Goal: Task Accomplishment & Management: Manage account settings

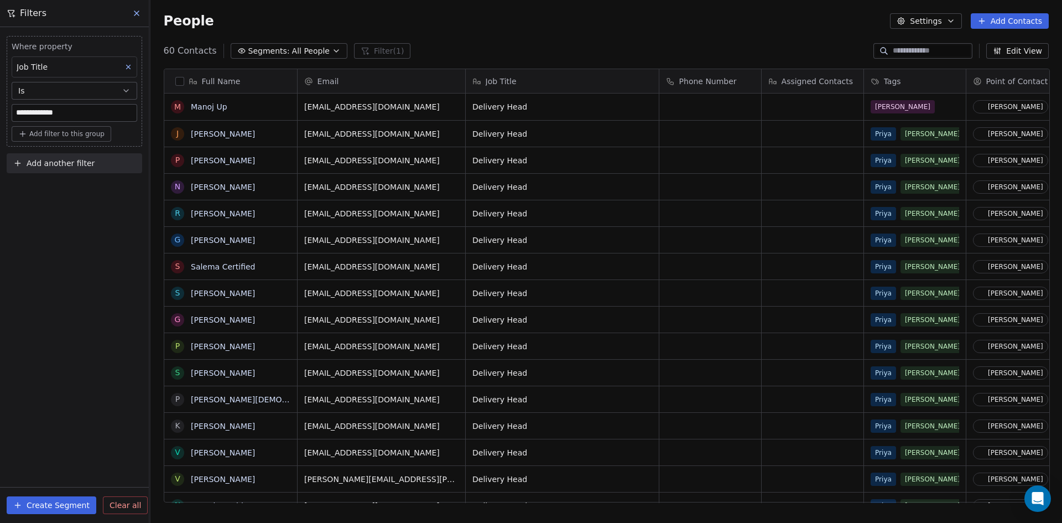
click at [136, 12] on icon at bounding box center [136, 13] width 9 height 9
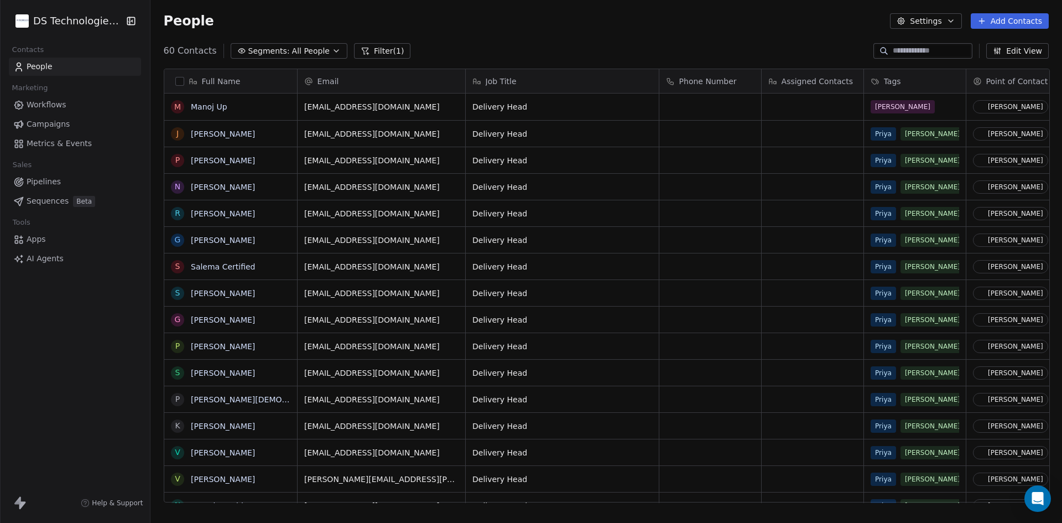
click at [44, 25] on html "DS Technologies Inc Contacts People Marketing Workflows Campaigns Metrics & Eve…" at bounding box center [531, 261] width 1062 height 523
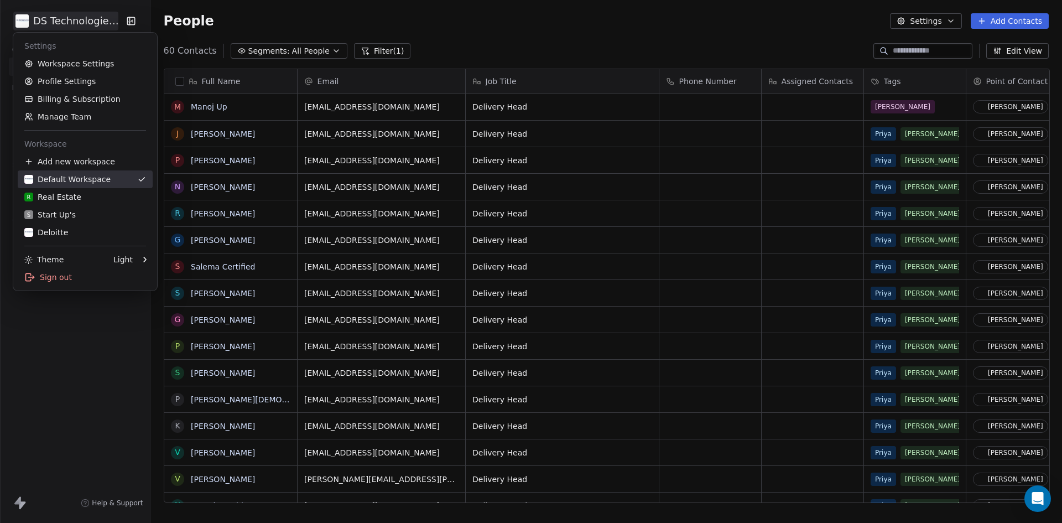
click at [82, 178] on div "Default Workspace" at bounding box center [67, 179] width 86 height 11
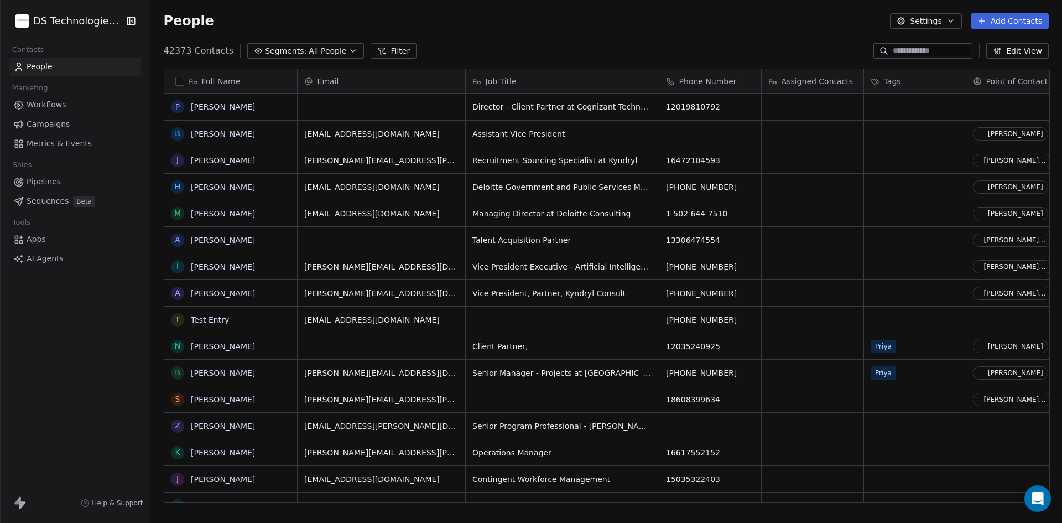
click at [61, 19] on html "DS Technologies Inc Contacts People Marketing Workflows Campaigns Metrics & Eve…" at bounding box center [531, 261] width 1062 height 523
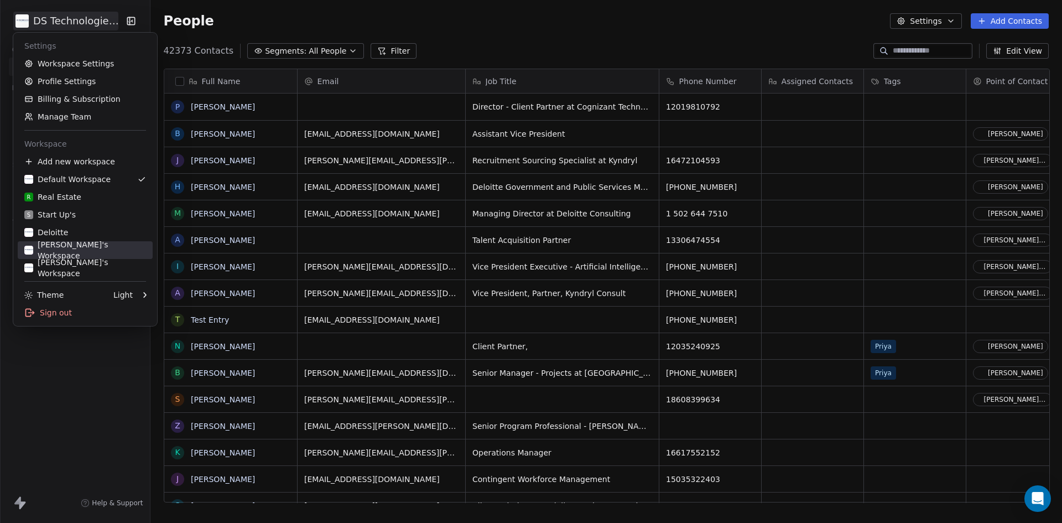
click at [91, 248] on div "[PERSON_NAME]'s Workspace" at bounding box center [85, 250] width 122 height 22
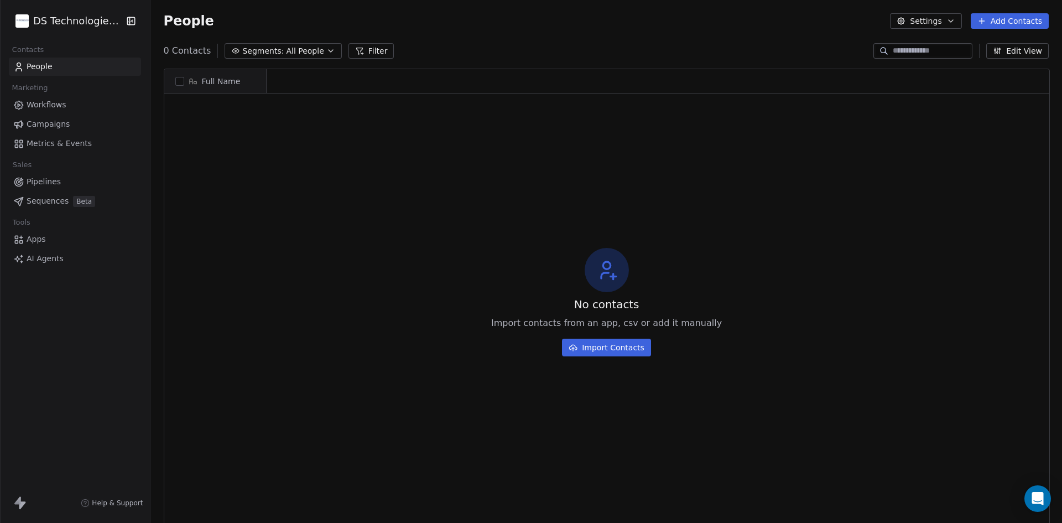
scroll to position [451, 905]
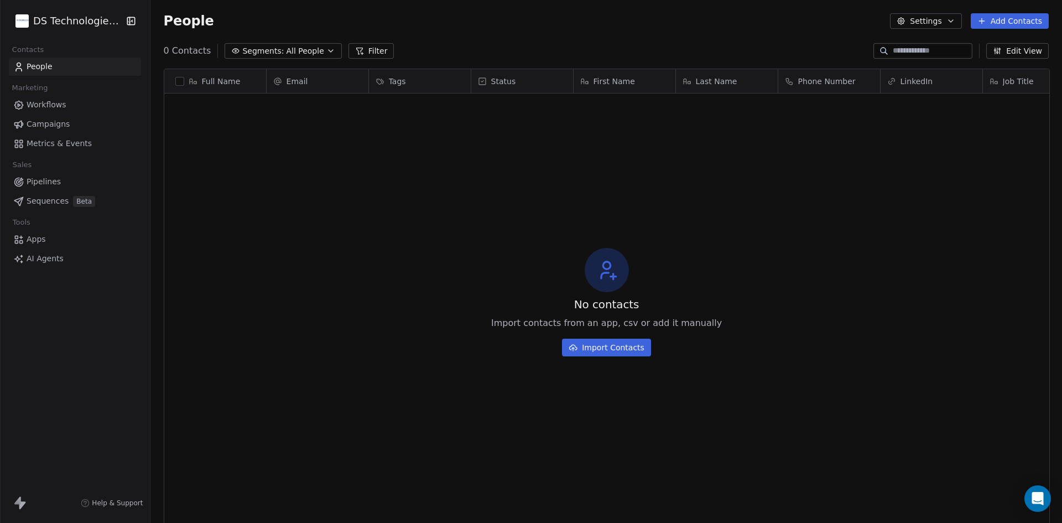
click at [609, 346] on button "Import Contacts" at bounding box center [606, 348] width 89 height 18
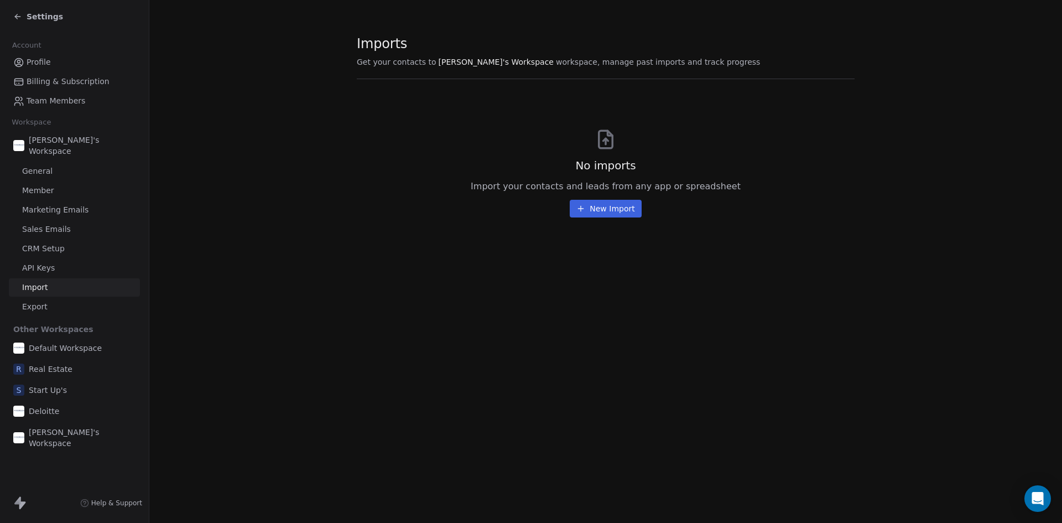
click at [627, 214] on button "New Import" at bounding box center [605, 209] width 71 height 18
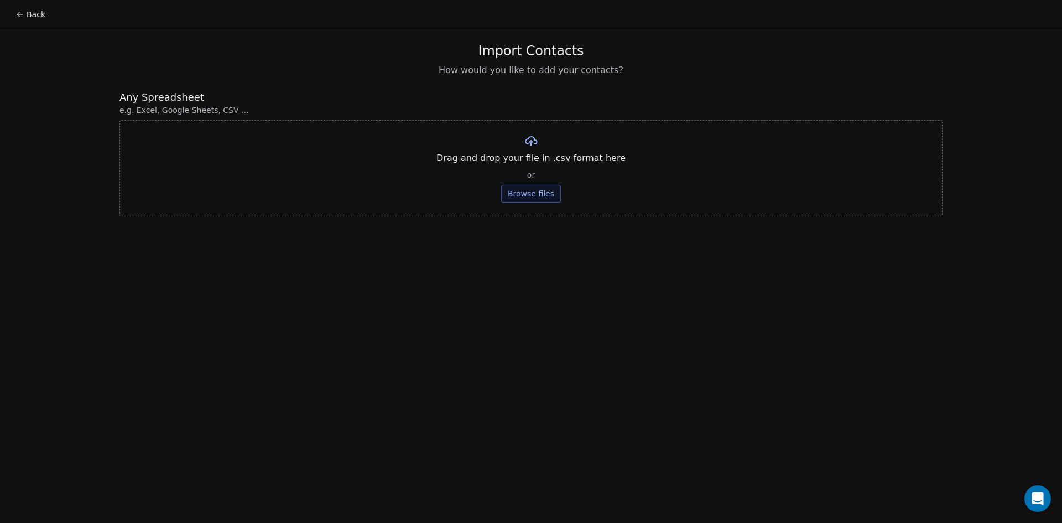
click at [533, 191] on button "Browse files" at bounding box center [531, 194] width 60 height 18
click at [529, 164] on button "Upload" at bounding box center [531, 163] width 40 height 18
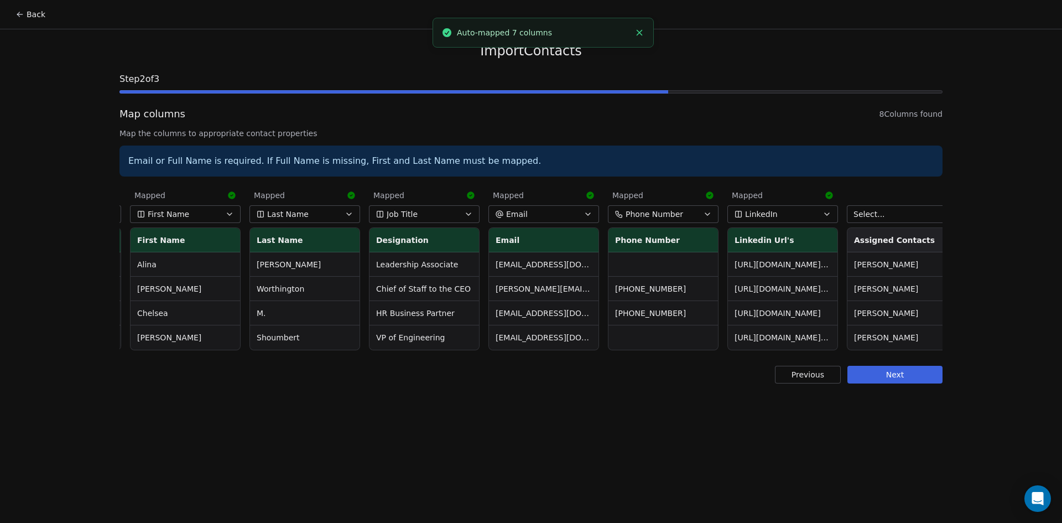
scroll to position [0, 124]
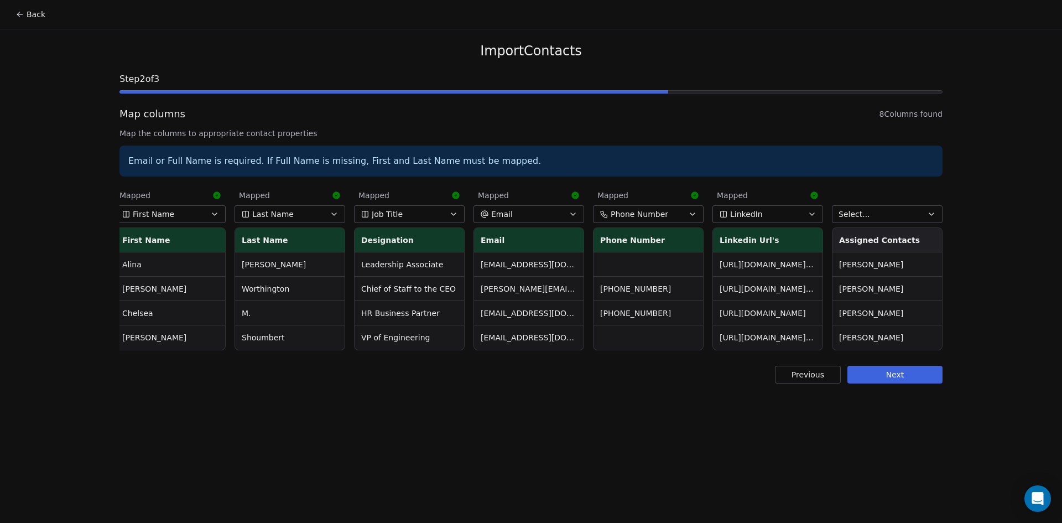
click at [877, 217] on button "Select..." at bounding box center [887, 214] width 111 height 18
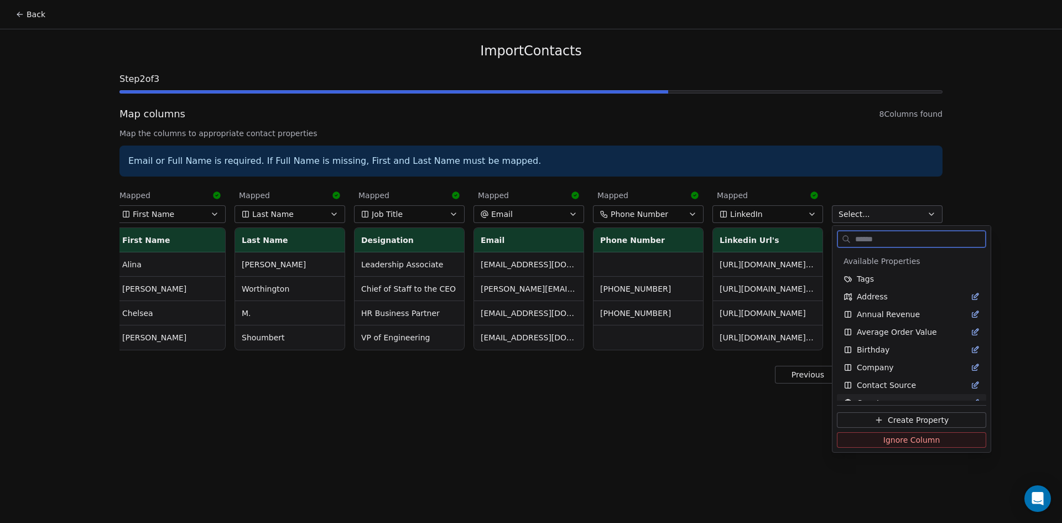
click at [921, 417] on span "Create Property" at bounding box center [918, 419] width 61 height 11
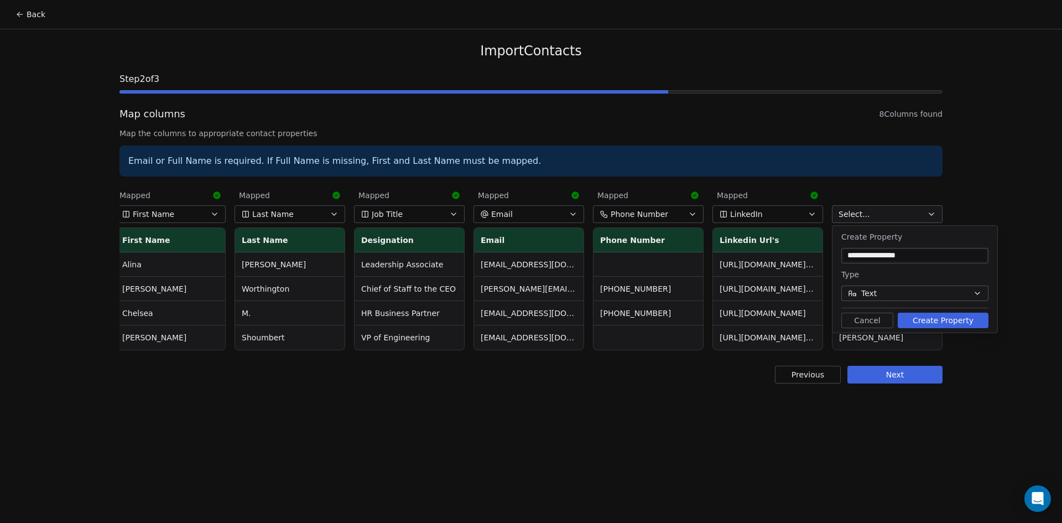
click at [953, 320] on button "Create Property" at bounding box center [943, 320] width 91 height 15
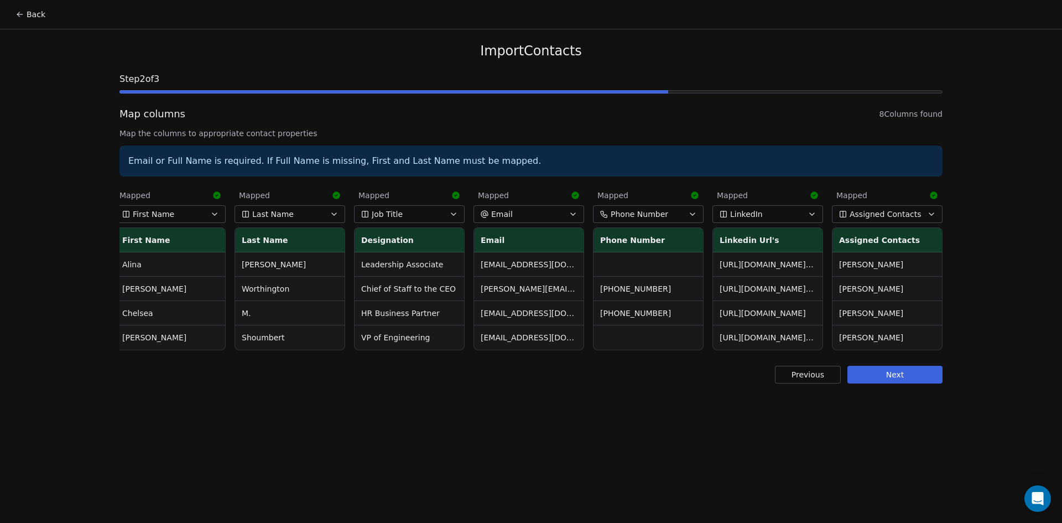
click at [882, 382] on button "Next" at bounding box center [895, 375] width 95 height 18
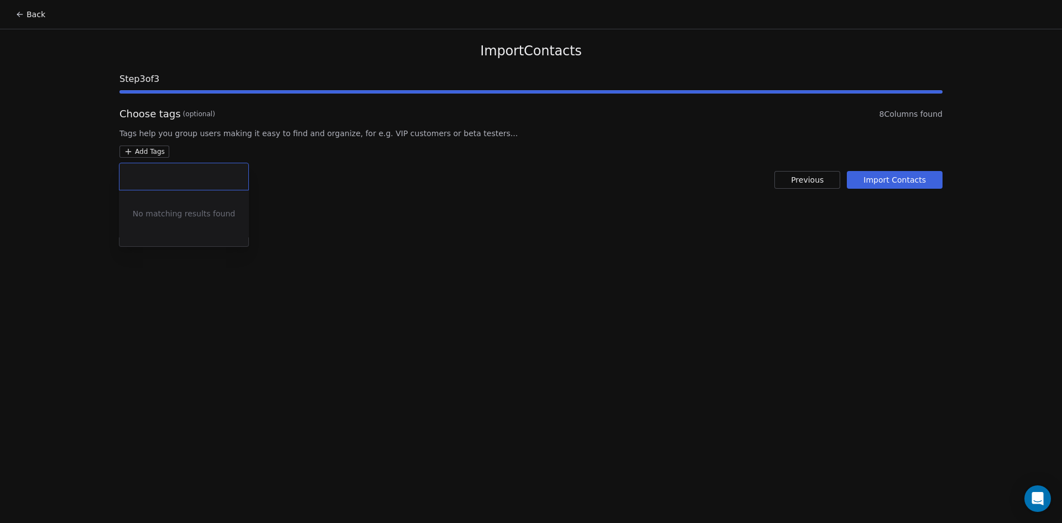
click at [155, 153] on html "Back Import Contacts Step 3 of 3 Choose tags (optional) 8 Columns found Tags he…" at bounding box center [531, 261] width 1062 height 523
click at [169, 170] on input "text" at bounding box center [184, 176] width 116 height 12
type input "*******"
click at [186, 209] on span "[PERSON_NAME]" at bounding box center [204, 208] width 40 height 12
click at [438, 233] on html "Back Import Contacts Step 3 of 3 Choose tags (optional) 8 Columns found Tags he…" at bounding box center [531, 261] width 1062 height 523
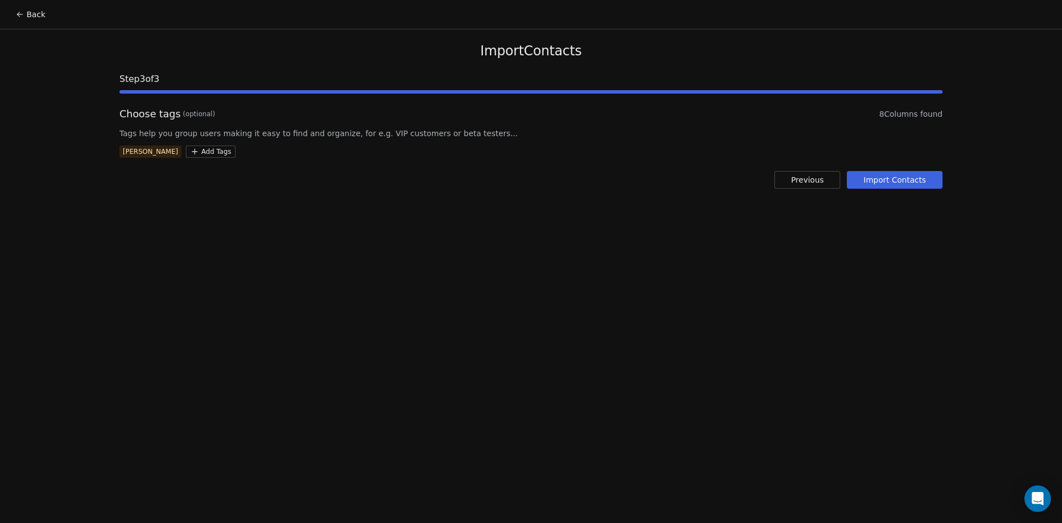
click at [894, 178] on button "Import Contacts" at bounding box center [895, 180] width 96 height 18
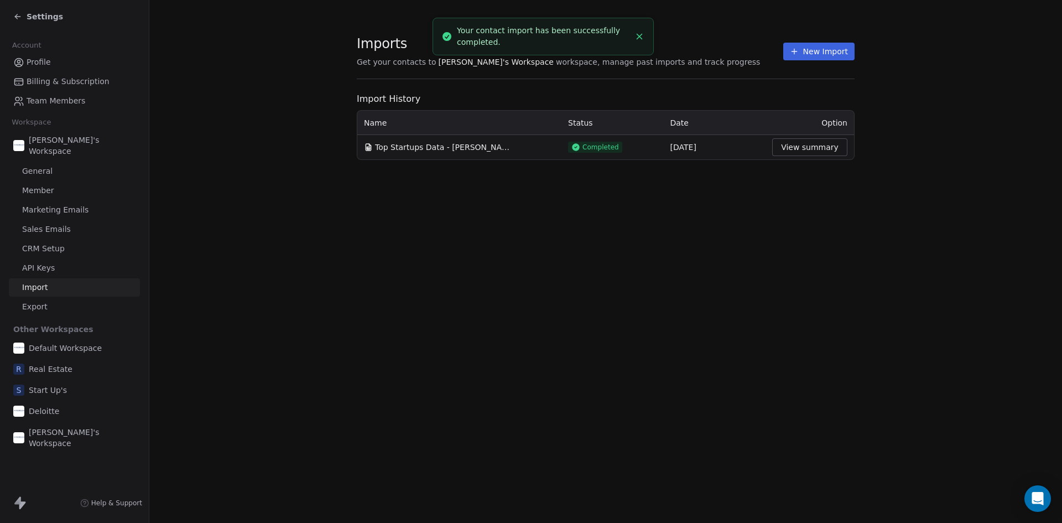
click at [645, 248] on div "Imports Get your contacts to [PERSON_NAME]'s Workspace workspace, manage past i…" at bounding box center [605, 261] width 913 height 523
click at [20, 18] on icon at bounding box center [17, 16] width 9 height 9
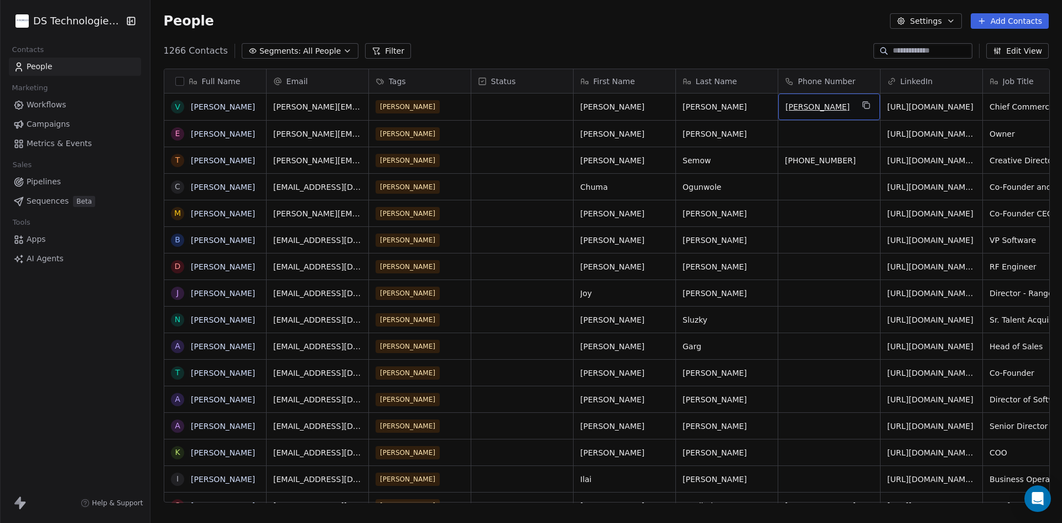
click at [829, 112] on span "[PERSON_NAME]" at bounding box center [819, 106] width 67 height 11
click at [73, 17] on html "DS Technologies Inc Contacts People Marketing Workflows Campaigns Metrics & Eve…" at bounding box center [531, 261] width 1062 height 523
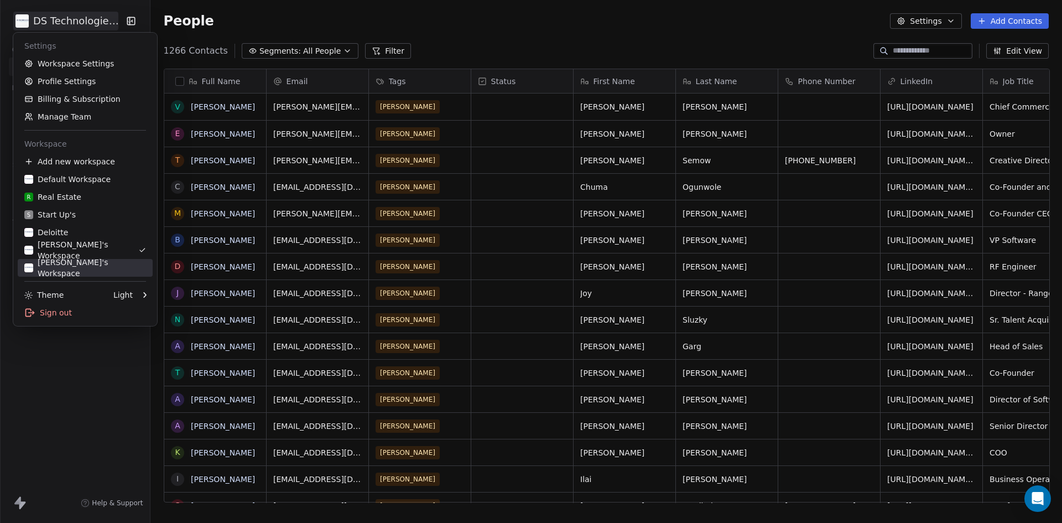
click at [81, 263] on div "[PERSON_NAME]'s Workspace" at bounding box center [85, 268] width 122 height 22
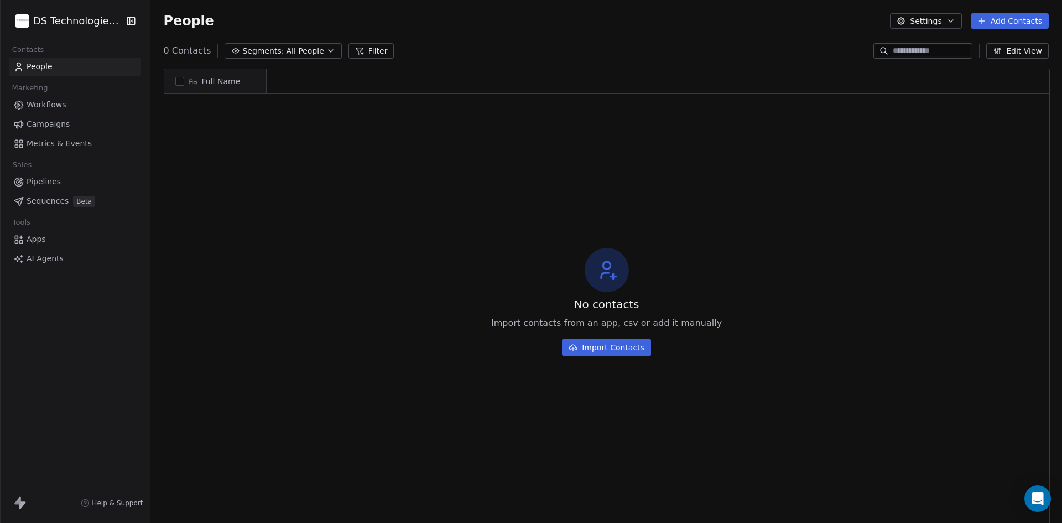
scroll to position [451, 905]
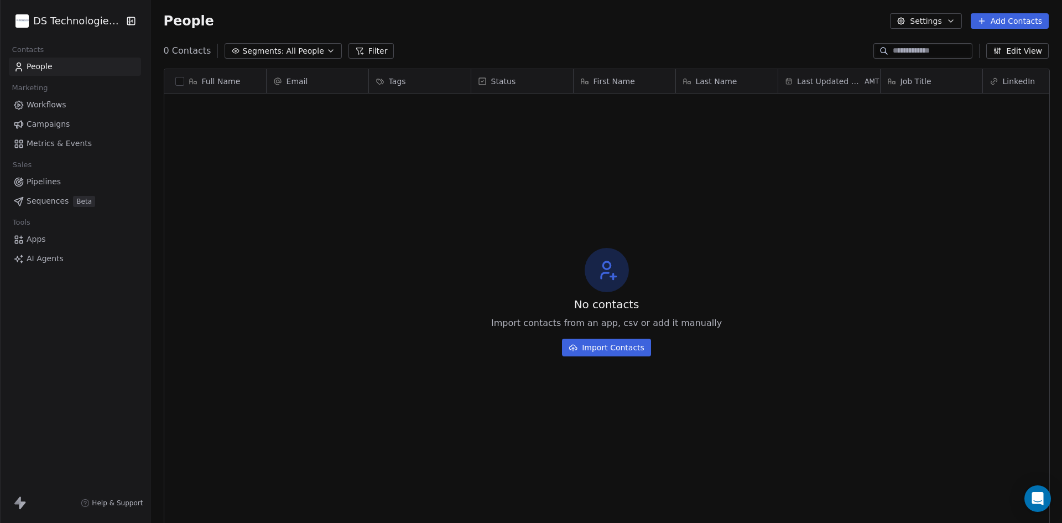
click at [633, 345] on button "Import Contacts" at bounding box center [606, 348] width 89 height 18
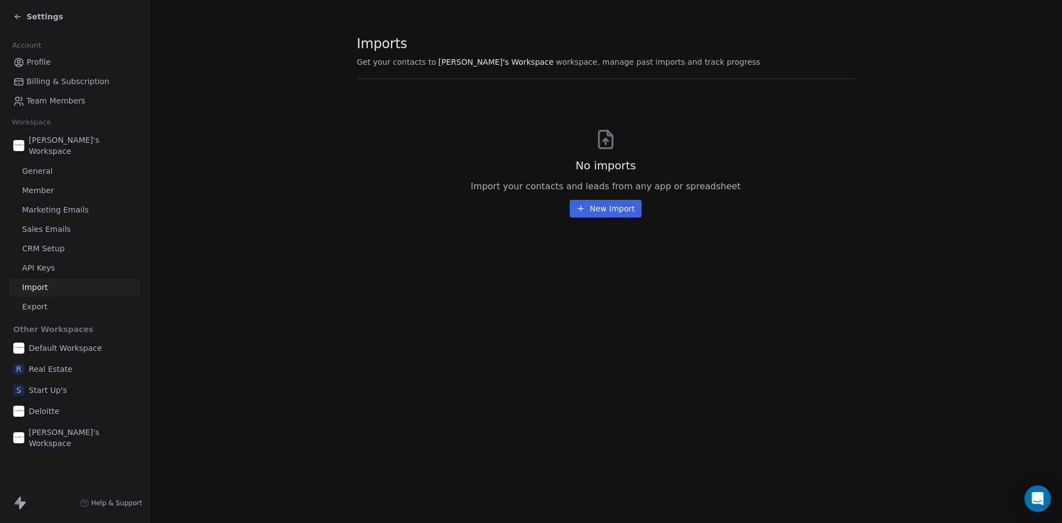
click at [606, 209] on button "New Import" at bounding box center [605, 209] width 71 height 18
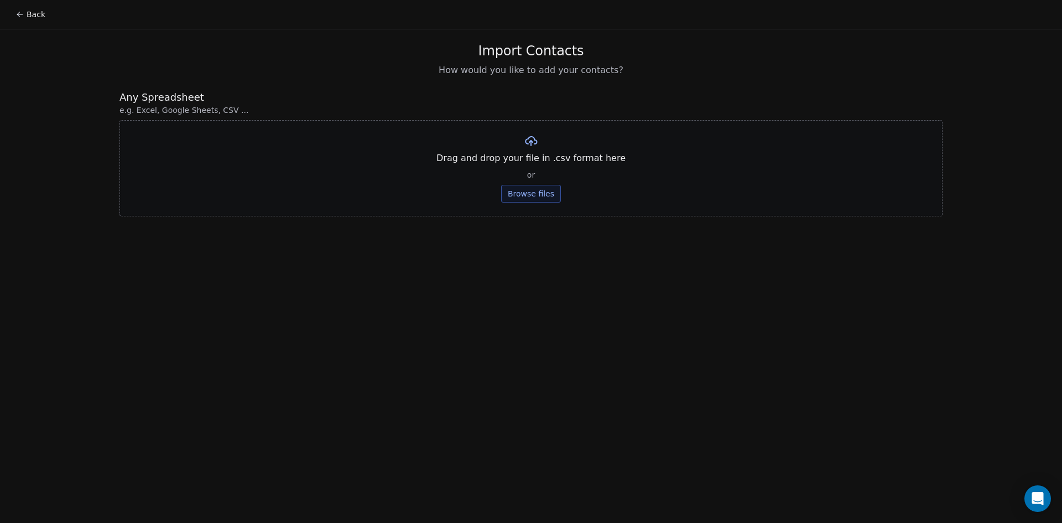
click at [524, 186] on button "Browse files" at bounding box center [531, 194] width 60 height 18
click at [540, 165] on button "Upload" at bounding box center [531, 163] width 40 height 18
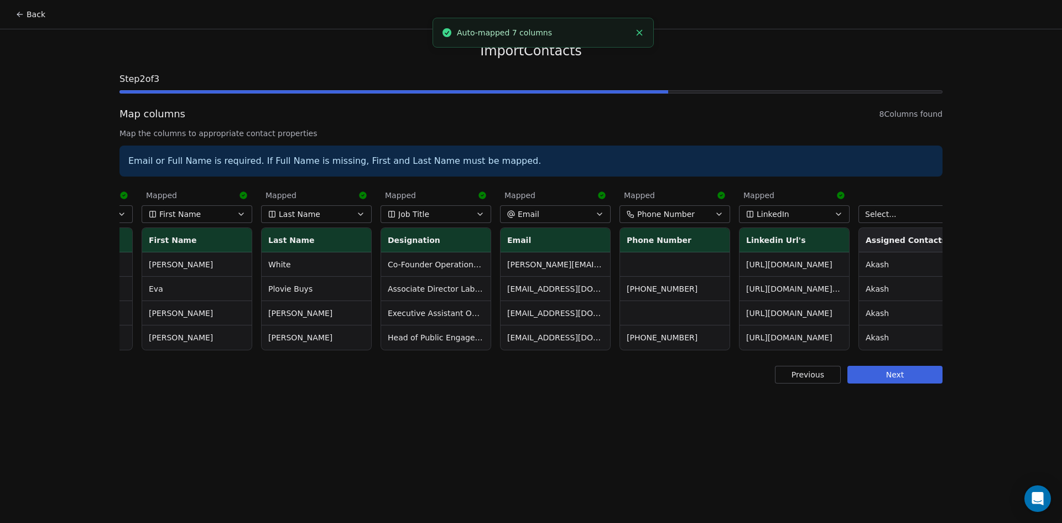
scroll to position [0, 124]
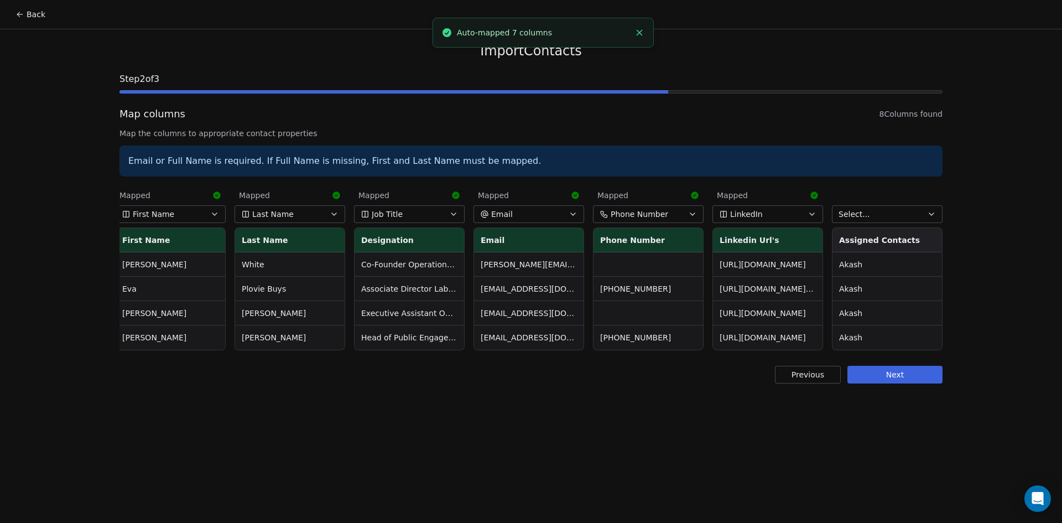
click at [900, 209] on button "Select..." at bounding box center [887, 214] width 111 height 18
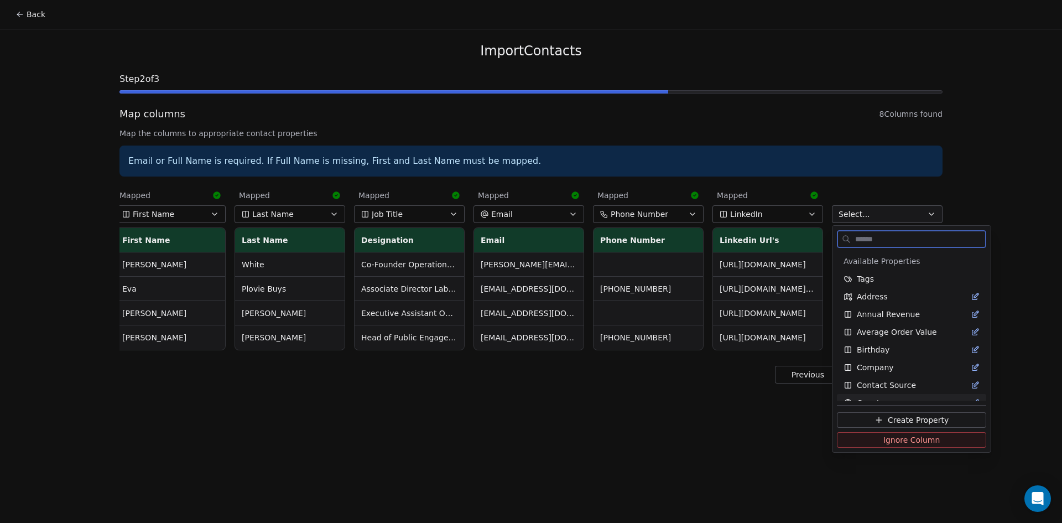
click at [896, 414] on span "Create Property" at bounding box center [918, 419] width 61 height 11
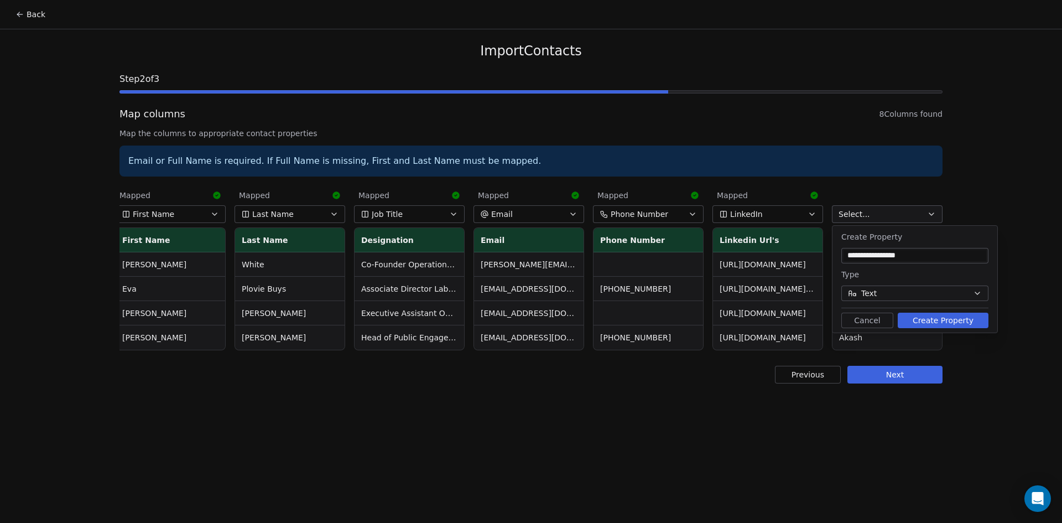
click at [948, 318] on button "Create Property" at bounding box center [943, 320] width 91 height 15
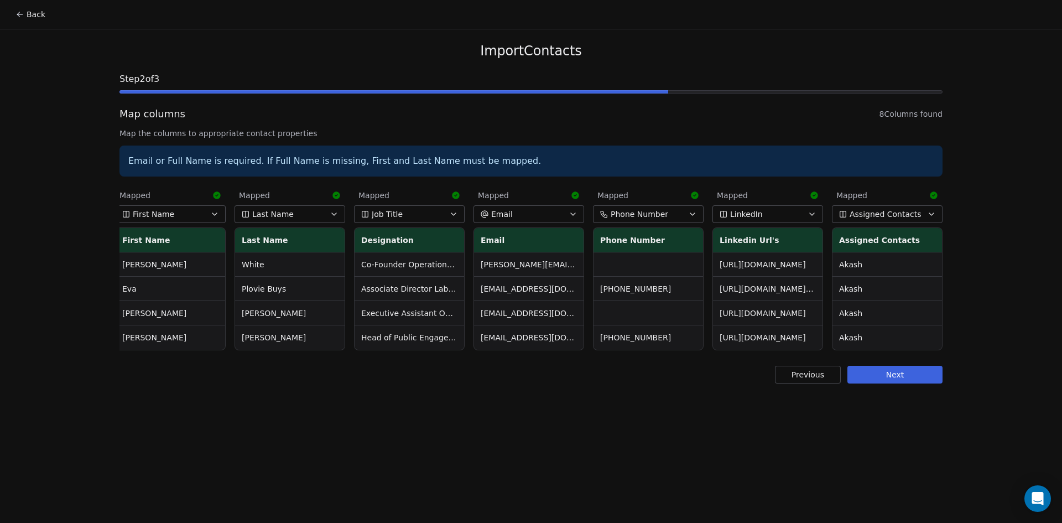
scroll to position [0, 0]
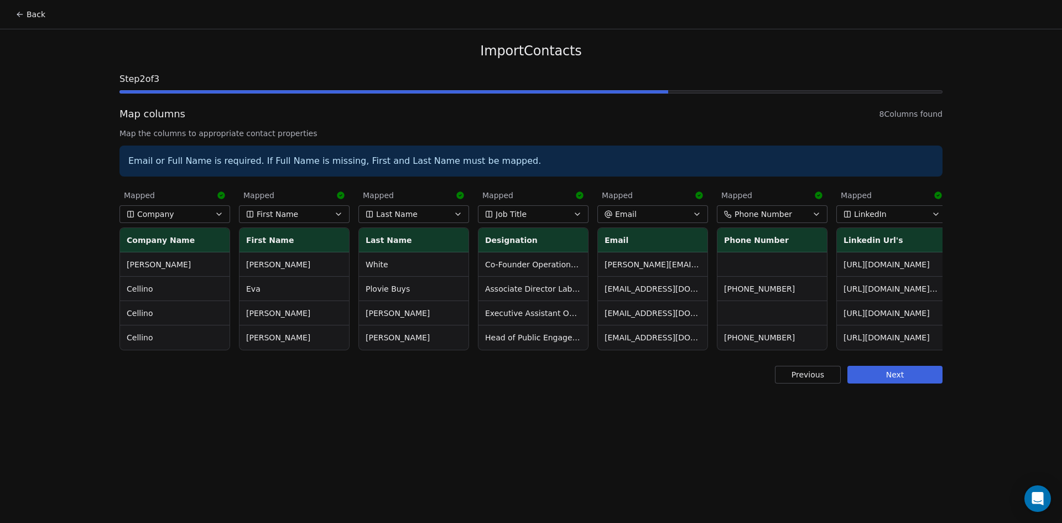
click at [903, 383] on button "Next" at bounding box center [895, 375] width 95 height 18
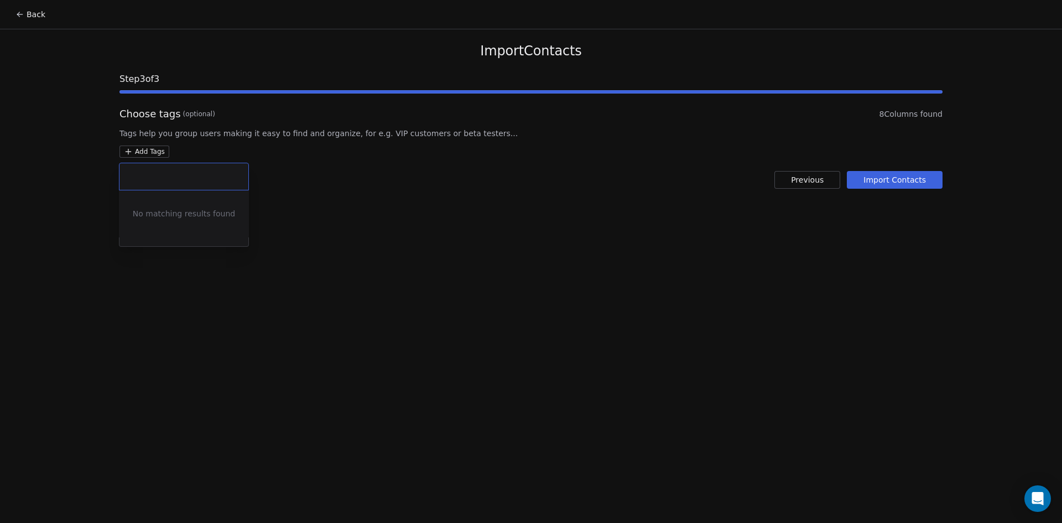
click at [152, 151] on html "Back Import Contacts Step 3 of 3 Choose tags (optional) 8 Columns found Tags he…" at bounding box center [531, 261] width 1062 height 523
click at [184, 179] on input "text" at bounding box center [184, 176] width 116 height 12
type input "*****"
click at [217, 203] on button "Create " Akash "" at bounding box center [184, 208] width 107 height 18
click at [411, 202] on html "Back Import Contacts Step 3 of 3 Choose tags (optional) 8 Columns found Tags he…" at bounding box center [531, 261] width 1062 height 523
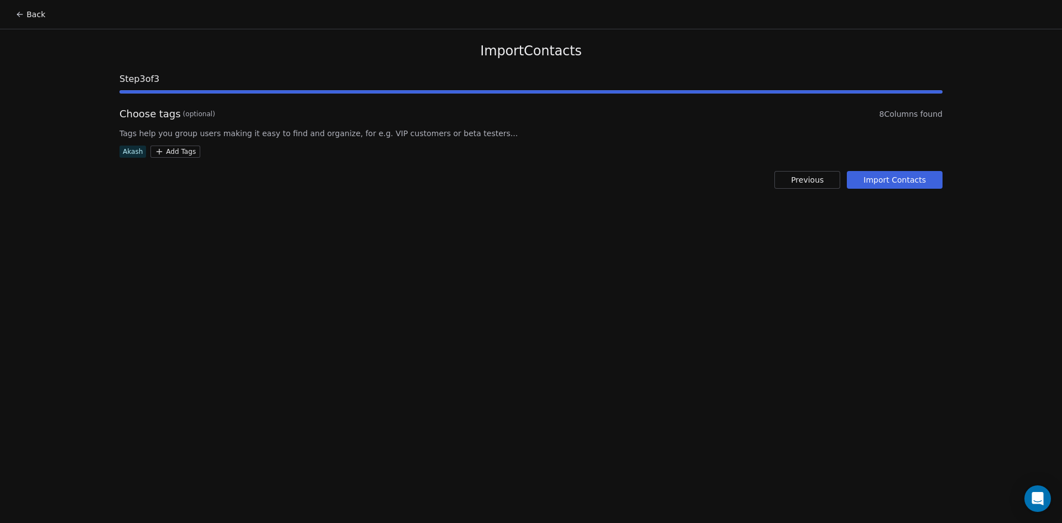
click at [881, 178] on button "Import Contacts" at bounding box center [895, 180] width 96 height 18
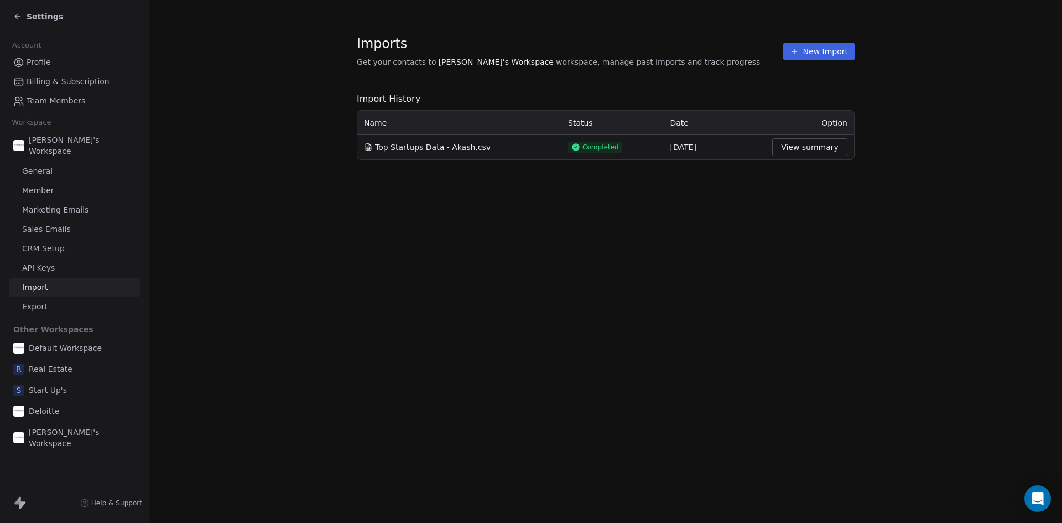
click at [828, 149] on button "View summary" at bounding box center [809, 147] width 75 height 18
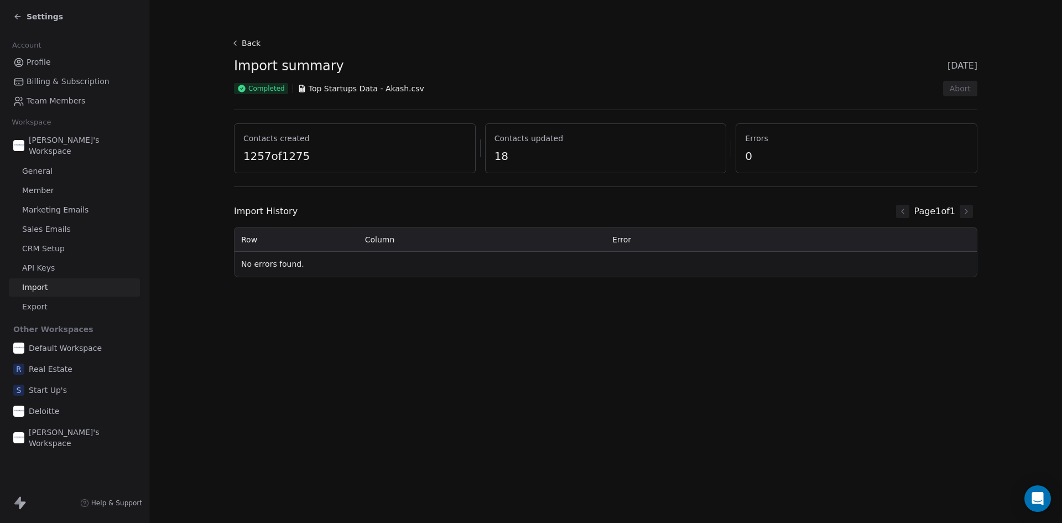
click at [13, 14] on icon at bounding box center [17, 16] width 9 height 9
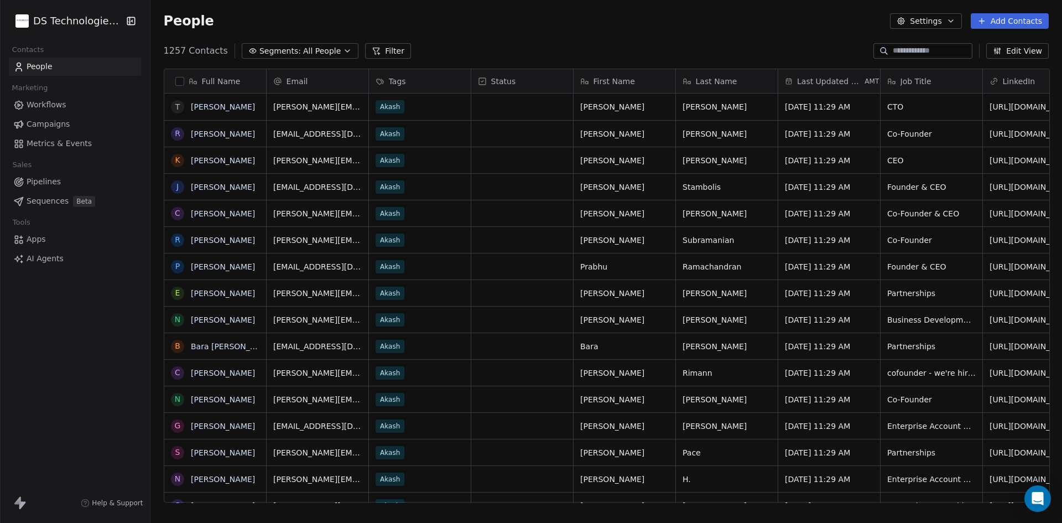
click at [53, 20] on html "DS Technologies Inc Contacts People Marketing Workflows Campaigns Metrics & Eve…" at bounding box center [531, 261] width 1062 height 523
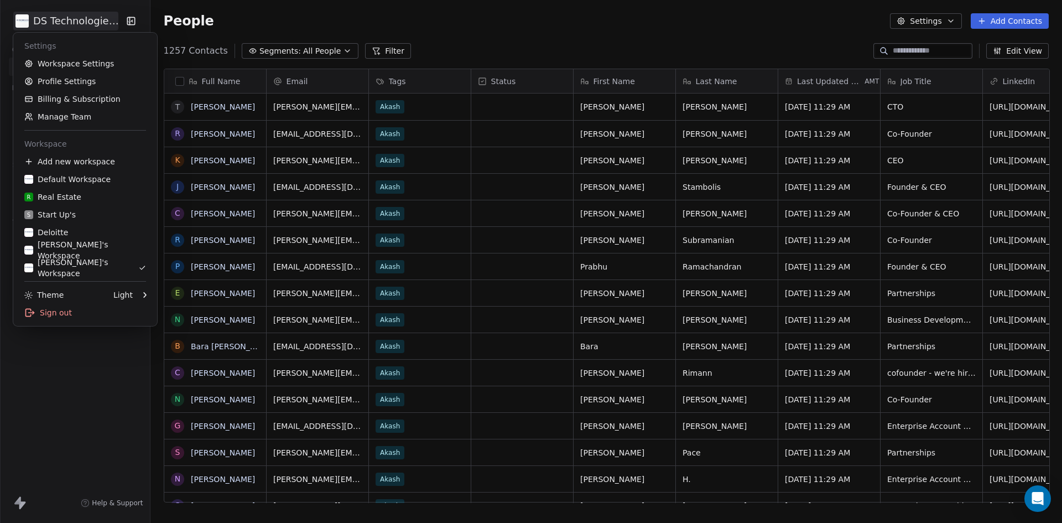
click at [53, 20] on html "DS Technologies Inc Contacts People Marketing Workflows Campaigns Metrics & Eve…" at bounding box center [531, 261] width 1062 height 523
